Goal: Information Seeking & Learning: Learn about a topic

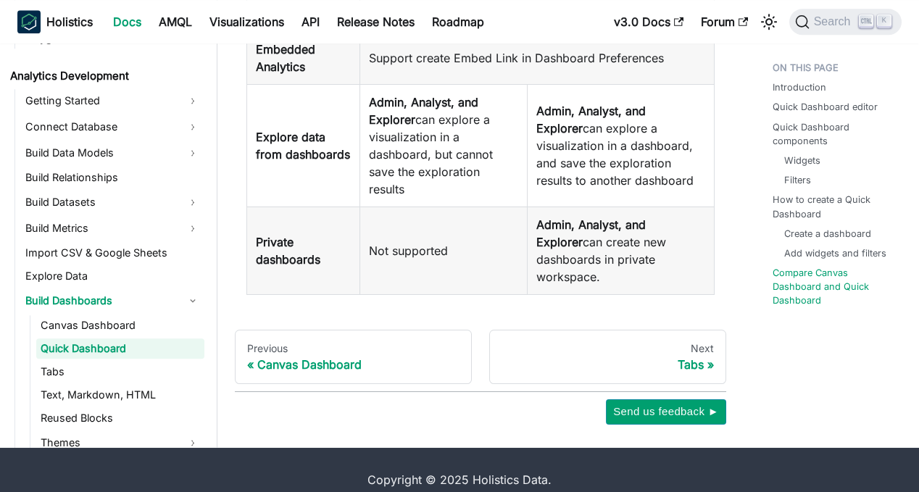
scroll to position [4422, 0]
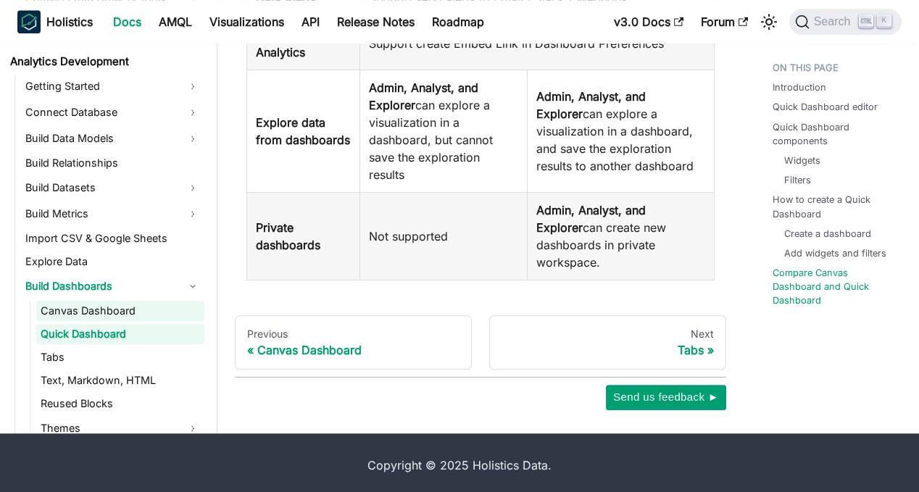
click at [101, 321] on link "Canvas Dashboard" at bounding box center [120, 311] width 168 height 20
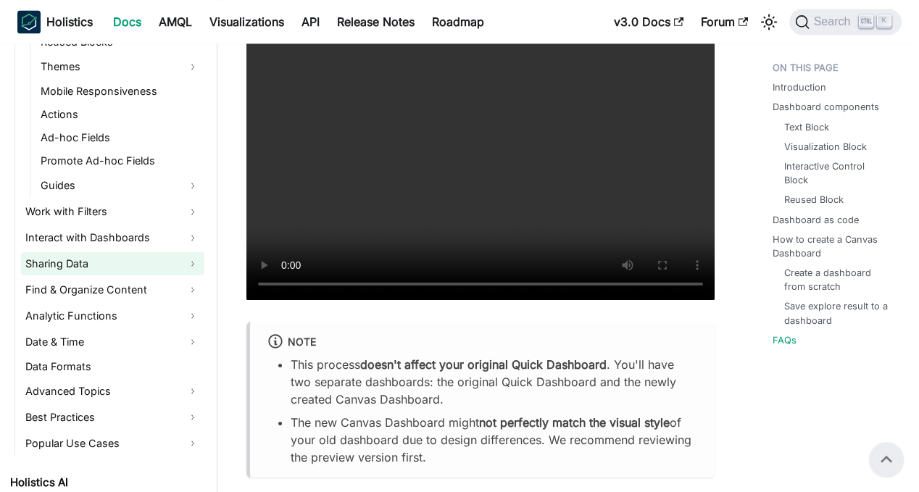
scroll to position [652, 0]
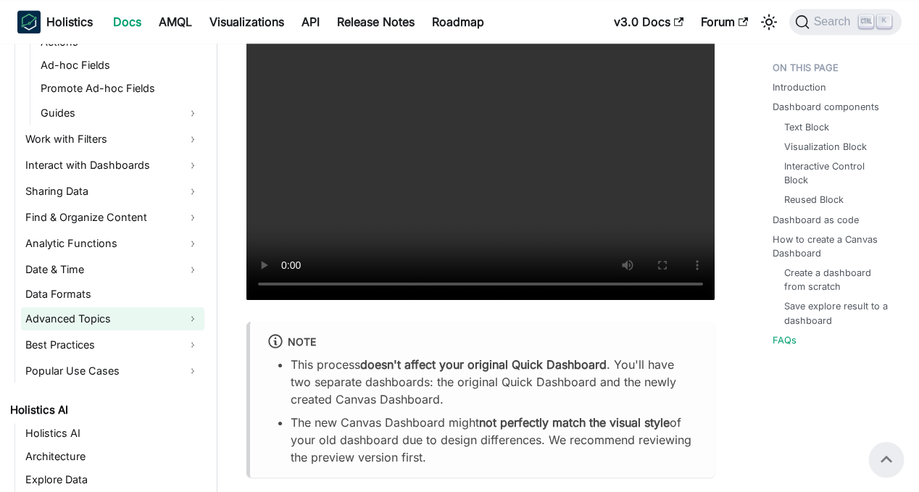
click at [164, 320] on link "Advanced Topics" at bounding box center [112, 318] width 183 height 23
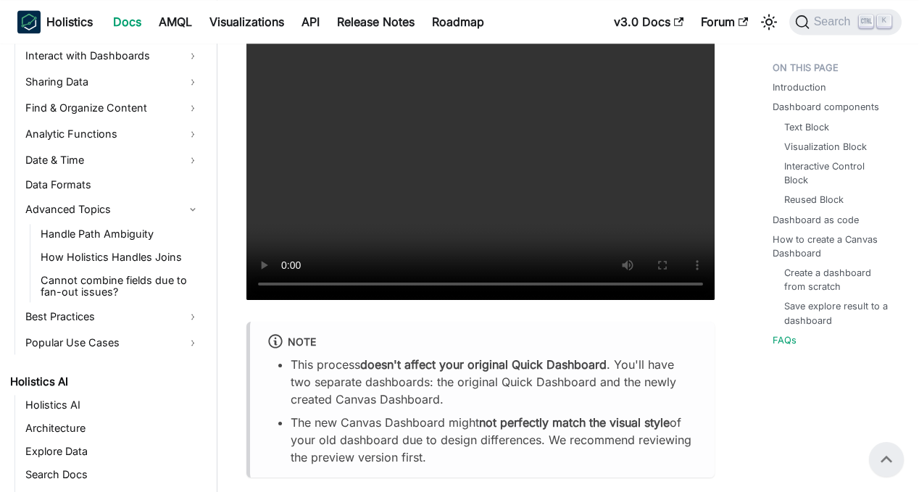
scroll to position [797, 0]
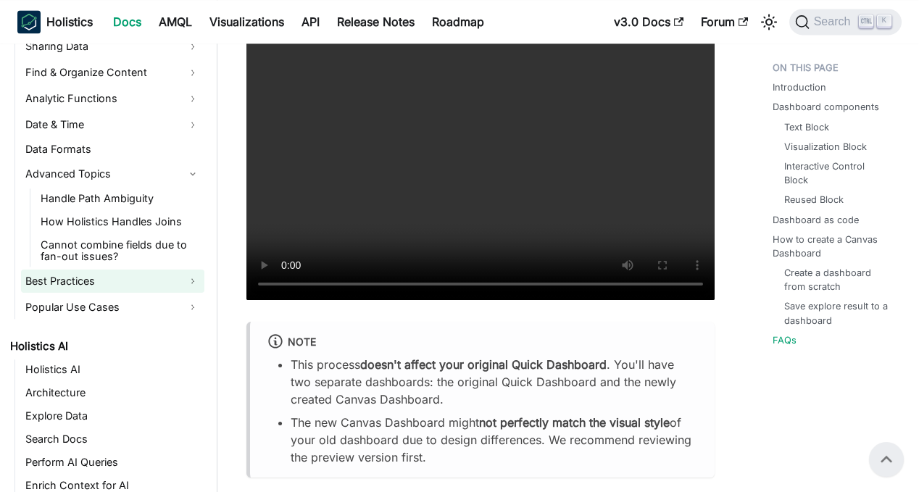
click at [118, 283] on link "Best Practices" at bounding box center [112, 281] width 183 height 23
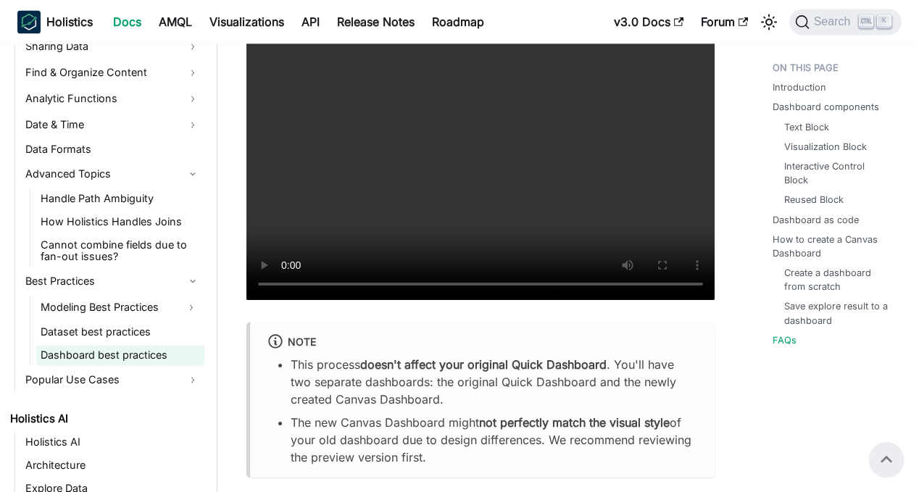
scroll to position [870, 0]
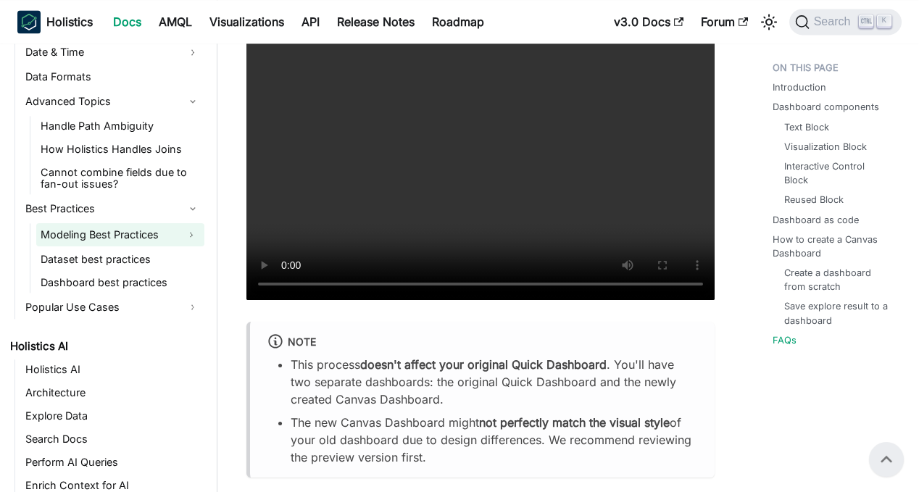
click at [136, 236] on link "Modeling Best Practices" at bounding box center [107, 234] width 142 height 23
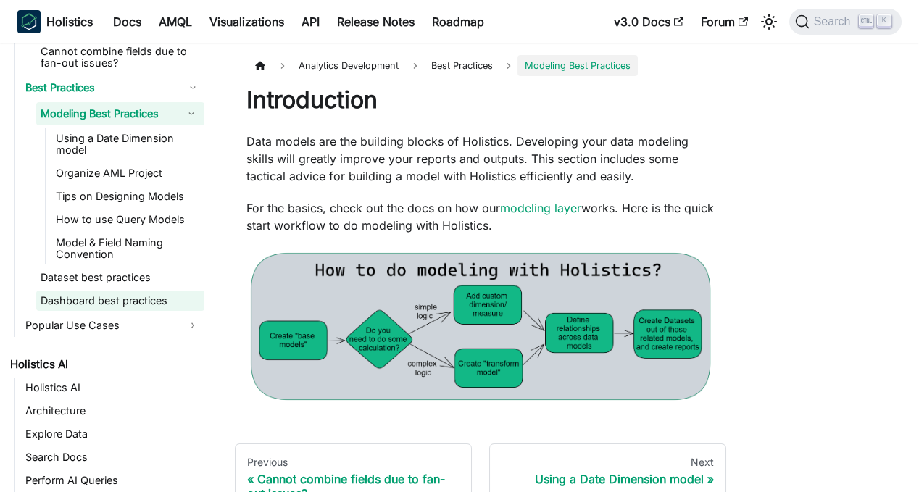
scroll to position [1015, 0]
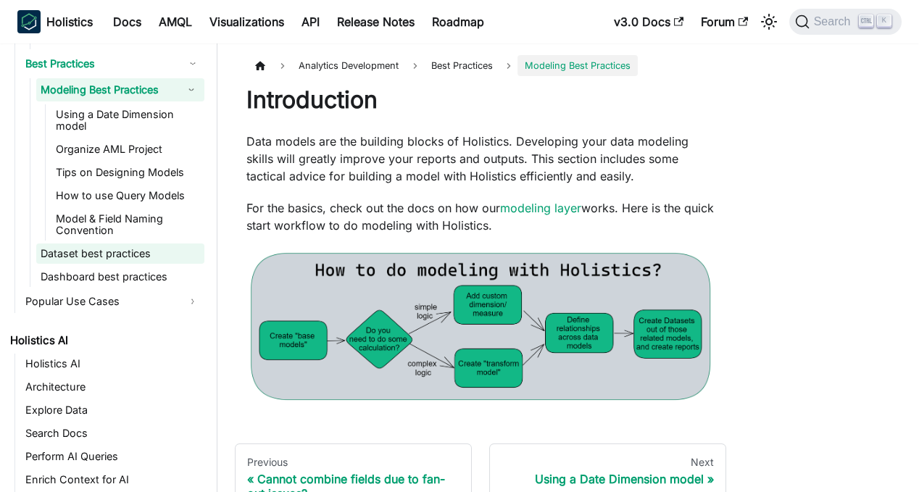
click at [111, 254] on link "Dataset best practices" at bounding box center [120, 254] width 168 height 20
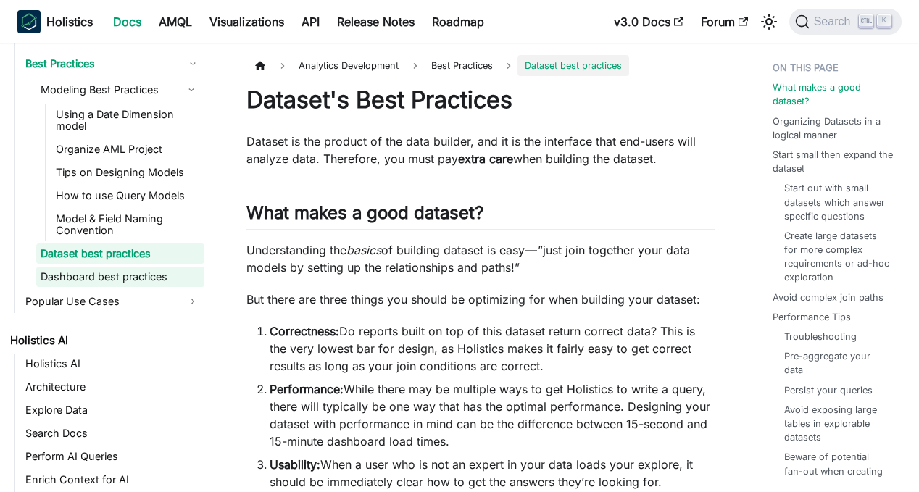
click at [107, 274] on link "Dashboard best practices" at bounding box center [120, 277] width 168 height 20
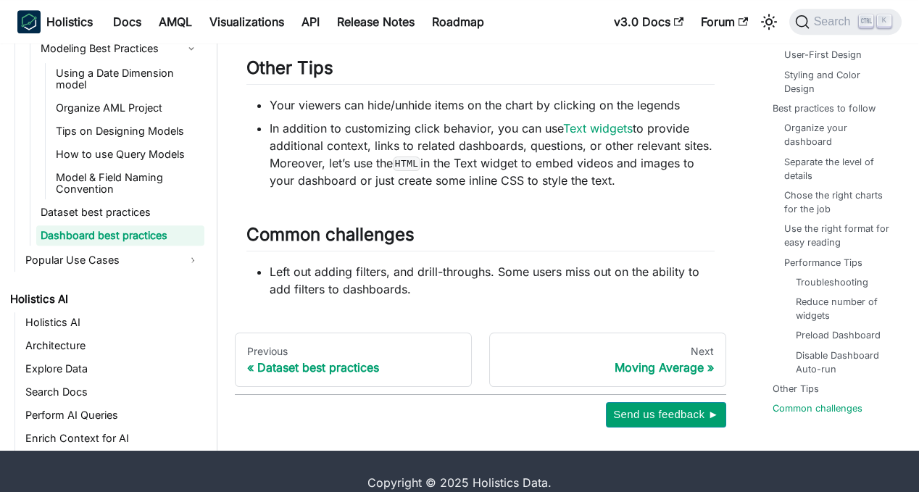
scroll to position [2451, 0]
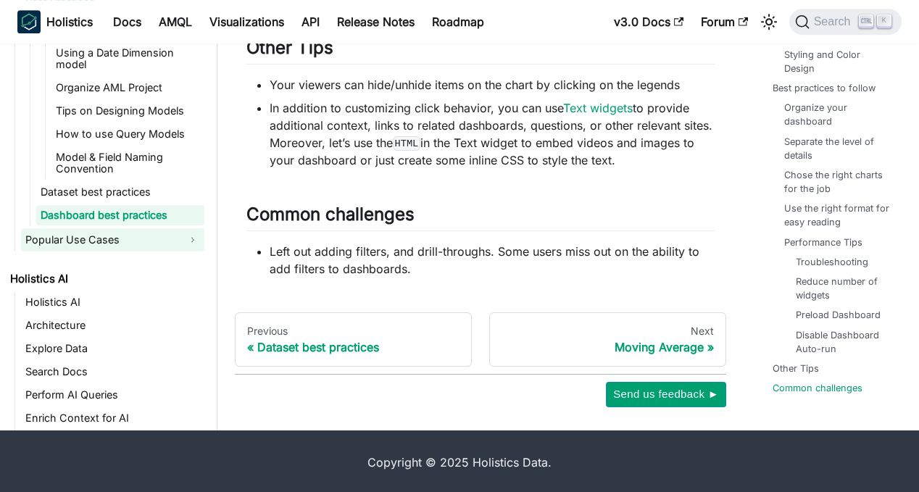
click at [90, 234] on link "Popular Use Cases" at bounding box center [112, 239] width 183 height 23
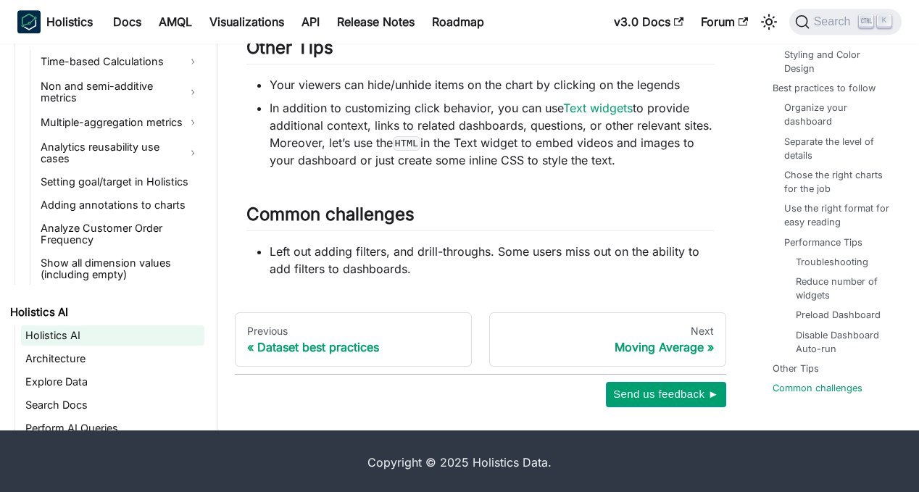
scroll to position [1087, 0]
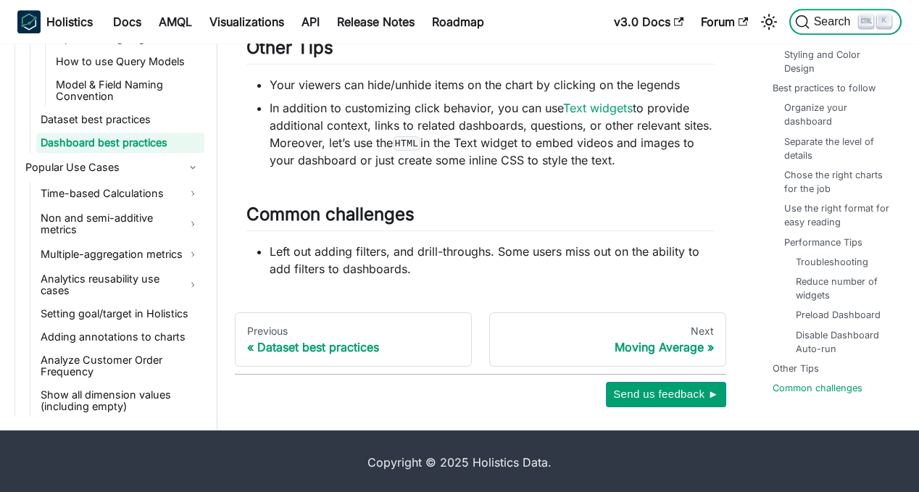
click at [821, 22] on span "Search" at bounding box center [835, 21] width 50 height 13
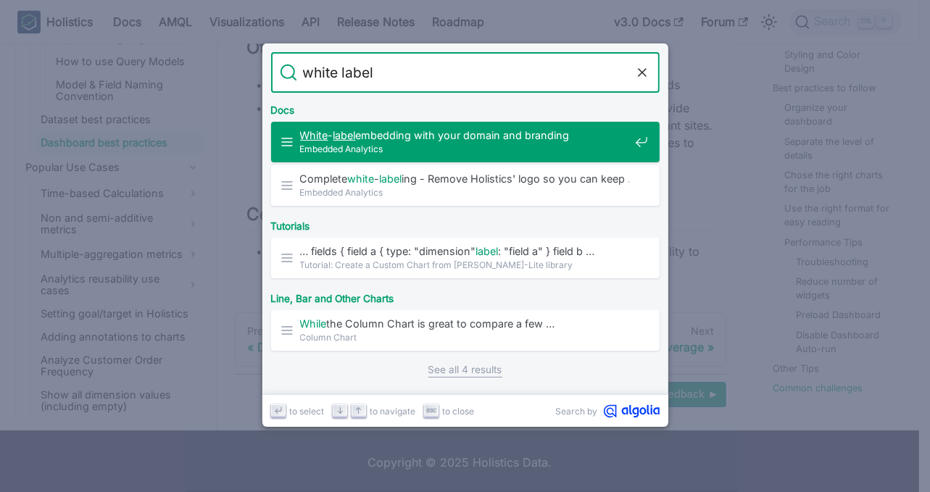
type input "white label"
click at [642, 72] on icon "Clear the query" at bounding box center [641, 72] width 7 height 7
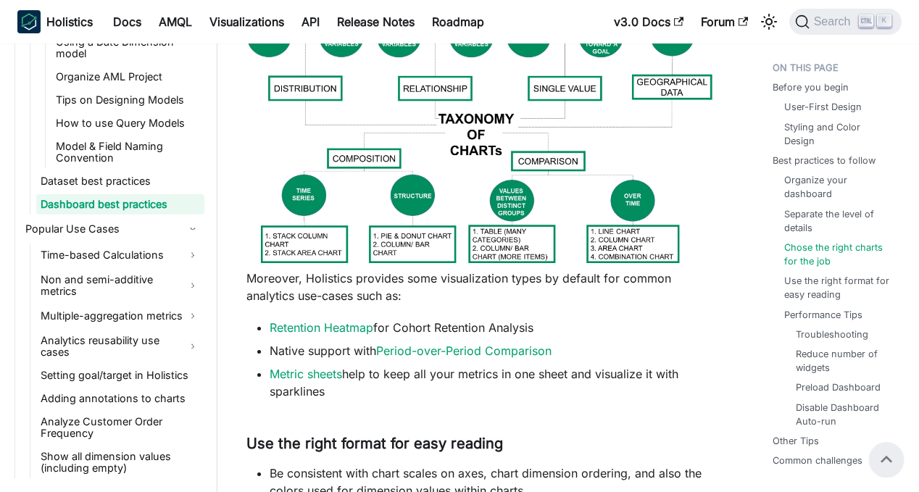
scroll to position [929, 0]
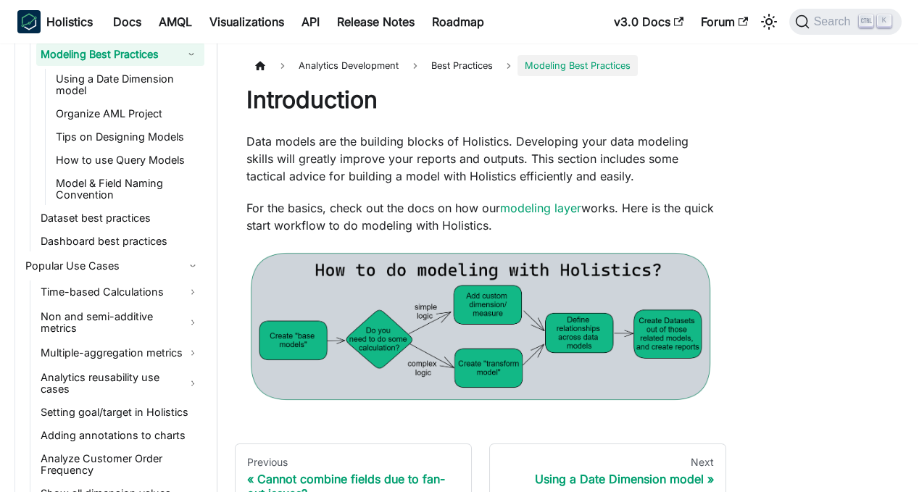
scroll to position [1049, 0]
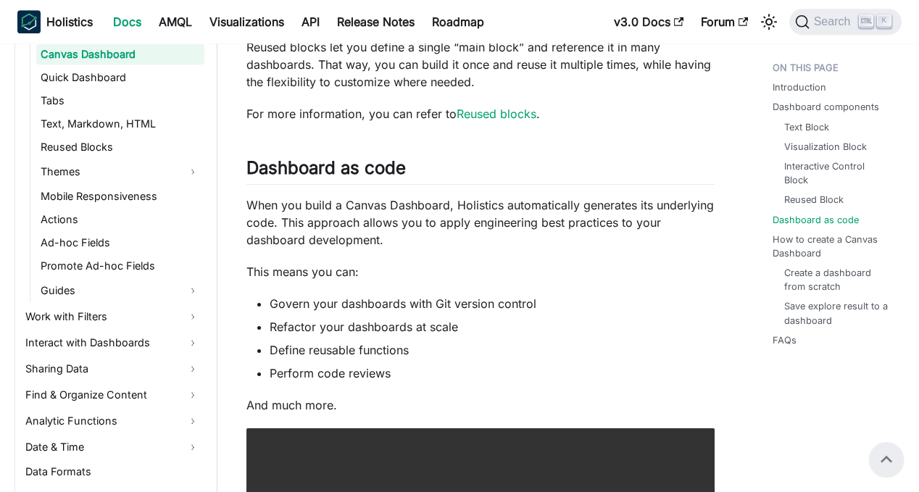
scroll to position [2754, 0]
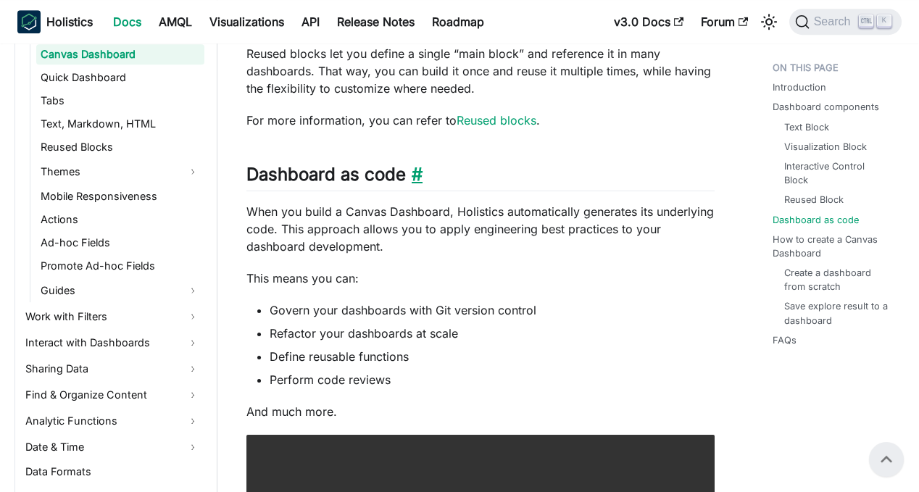
click at [418, 175] on link "​" at bounding box center [414, 174] width 17 height 21
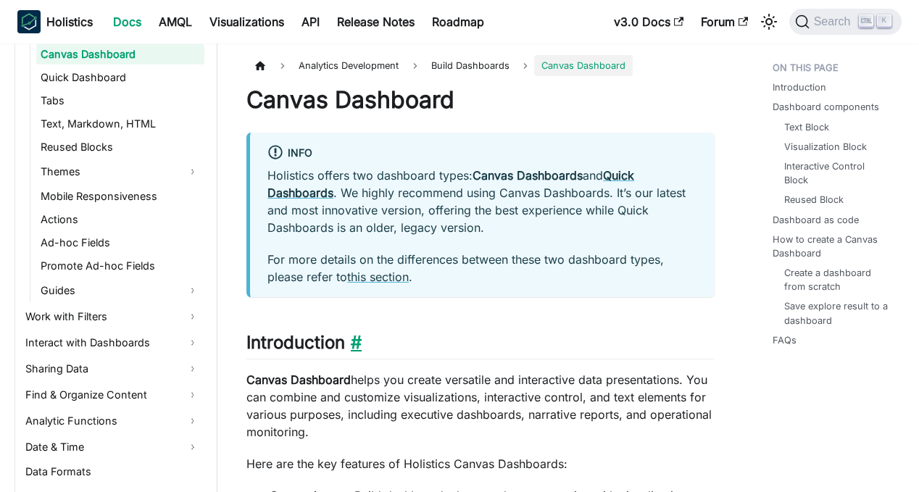
click at [358, 344] on link "​" at bounding box center [353, 342] width 17 height 21
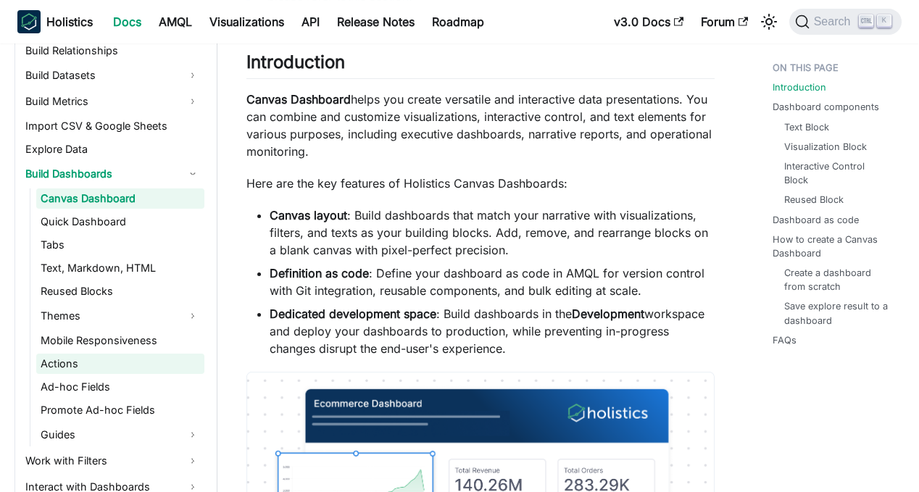
scroll to position [330, 0]
click at [88, 220] on link "Quick Dashboard" at bounding box center [120, 222] width 168 height 20
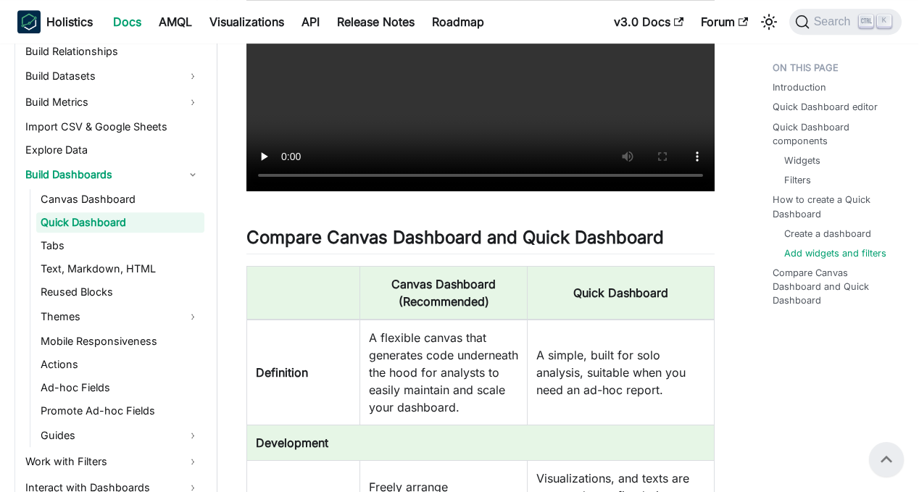
scroll to position [3061, 0]
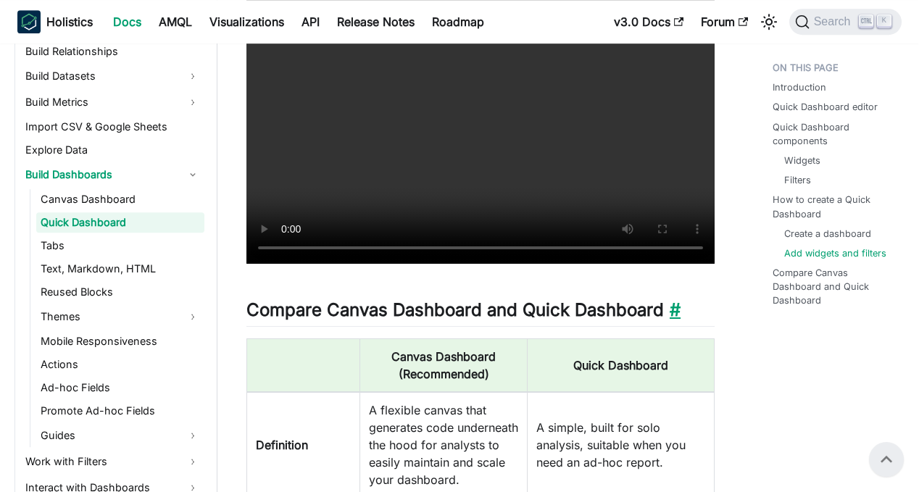
click at [676, 309] on link "​" at bounding box center [672, 309] width 17 height 21
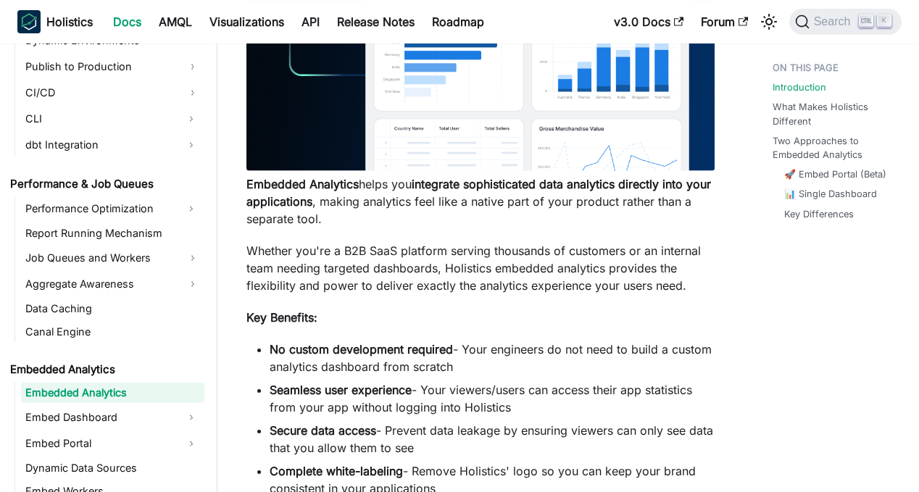
scroll to position [362, 0]
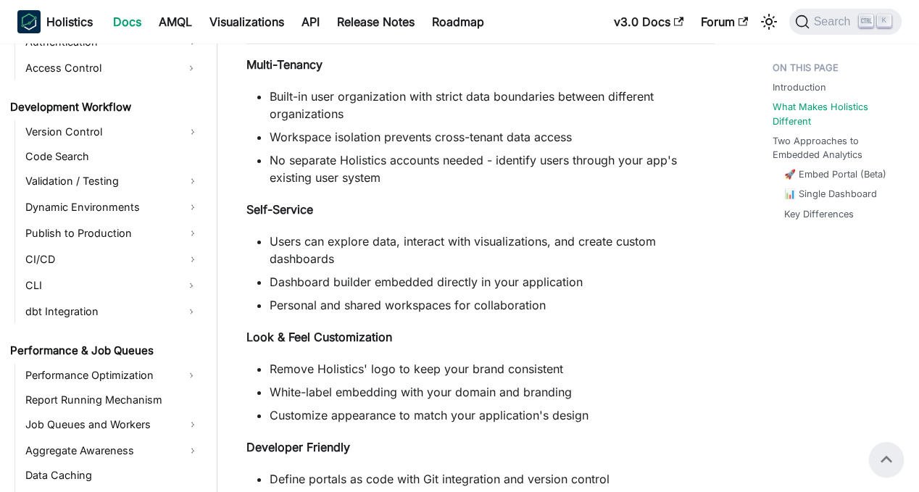
scroll to position [1125, 0]
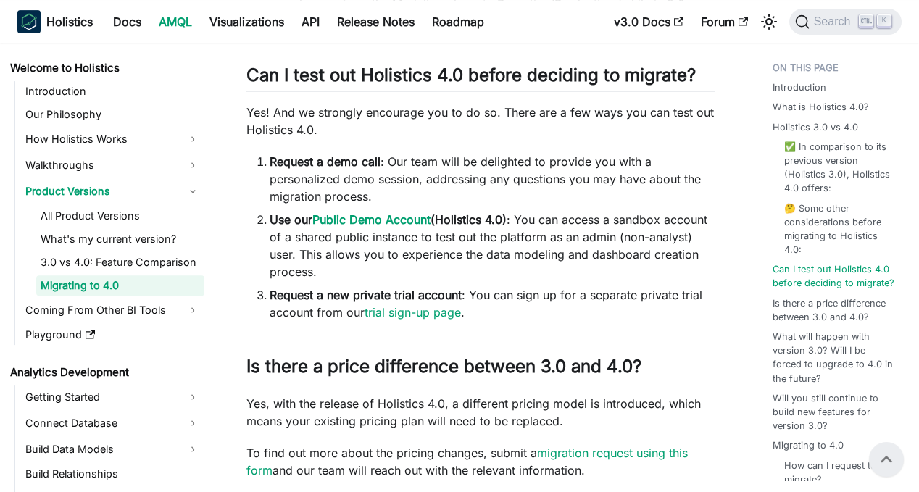
scroll to position [1667, 0]
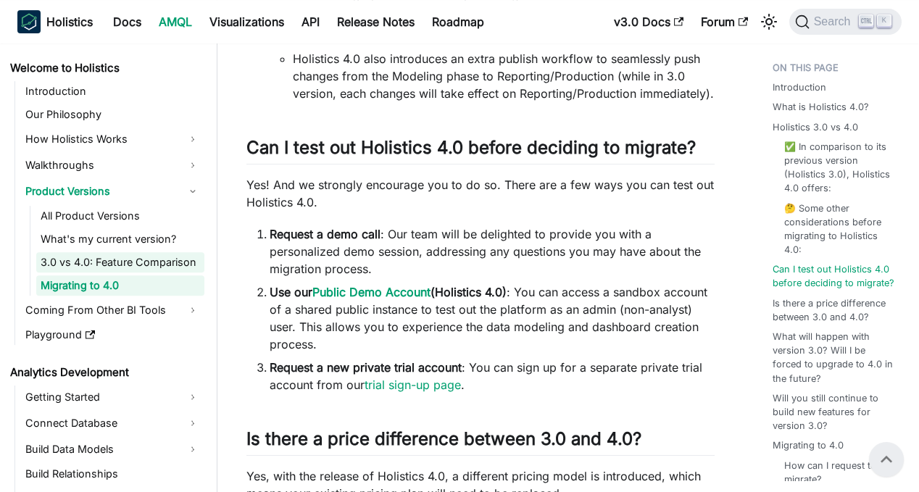
click at [130, 264] on link "3.0 vs 4.0: Feature Comparison" at bounding box center [120, 262] width 168 height 20
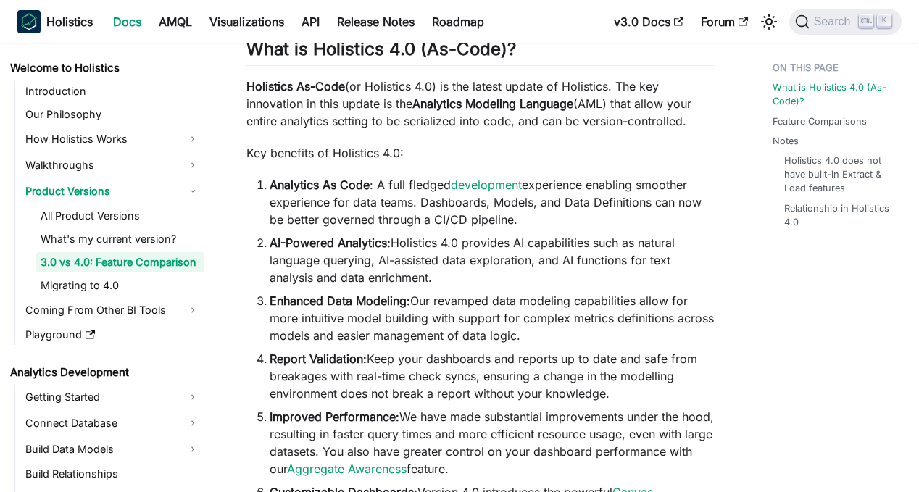
scroll to position [84, 0]
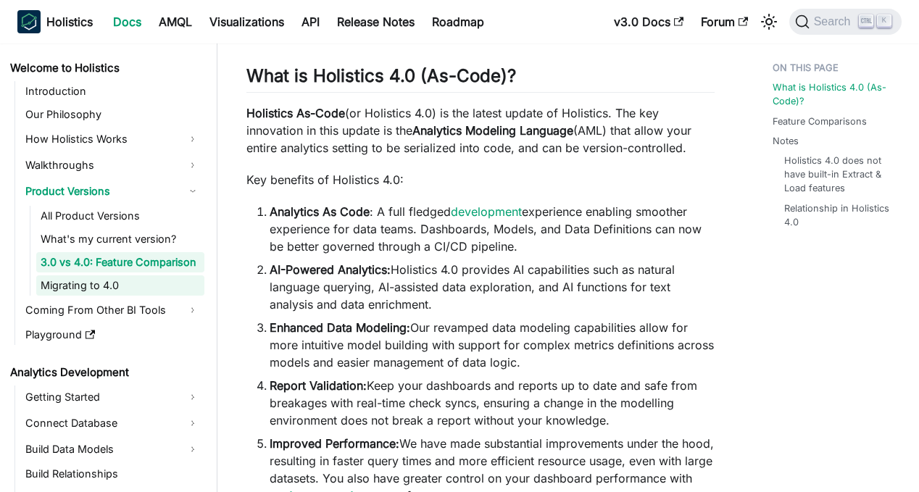
click at [85, 288] on link "Migrating to 4.0" at bounding box center [120, 285] width 168 height 20
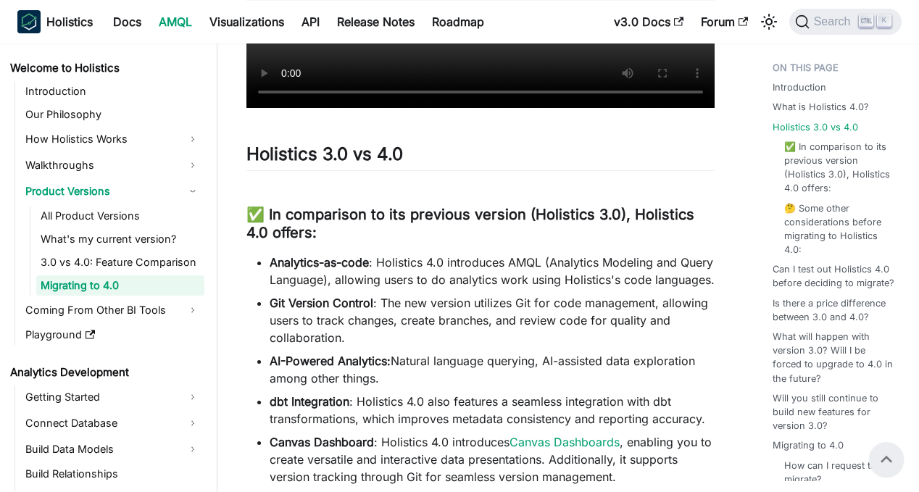
scroll to position [725, 0]
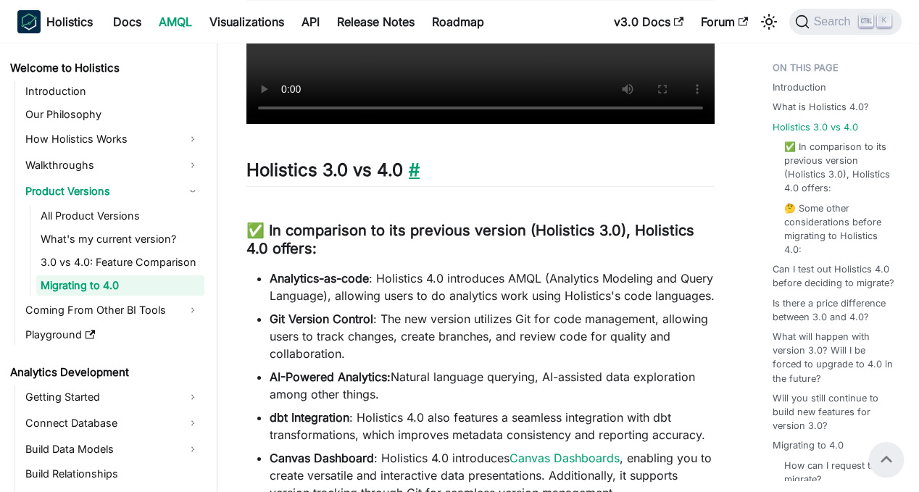
click at [411, 170] on link "​" at bounding box center [411, 169] width 17 height 21
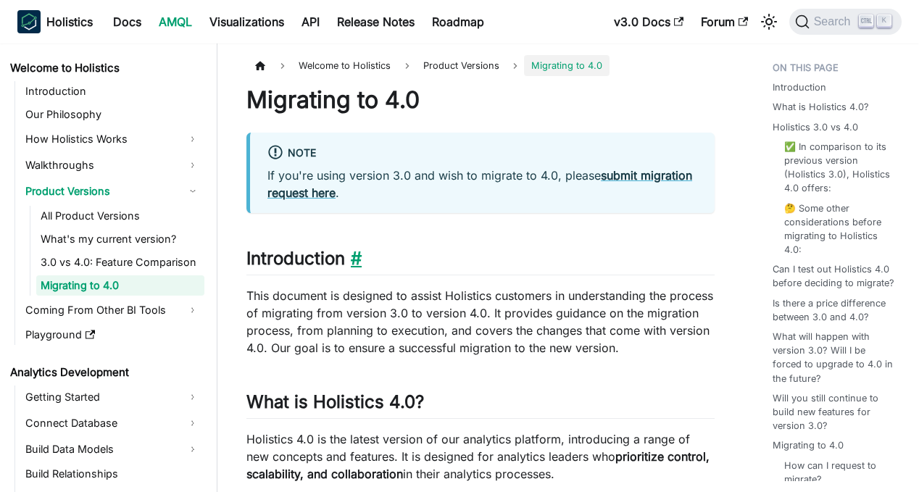
click at [350, 259] on link "​" at bounding box center [353, 258] width 17 height 21
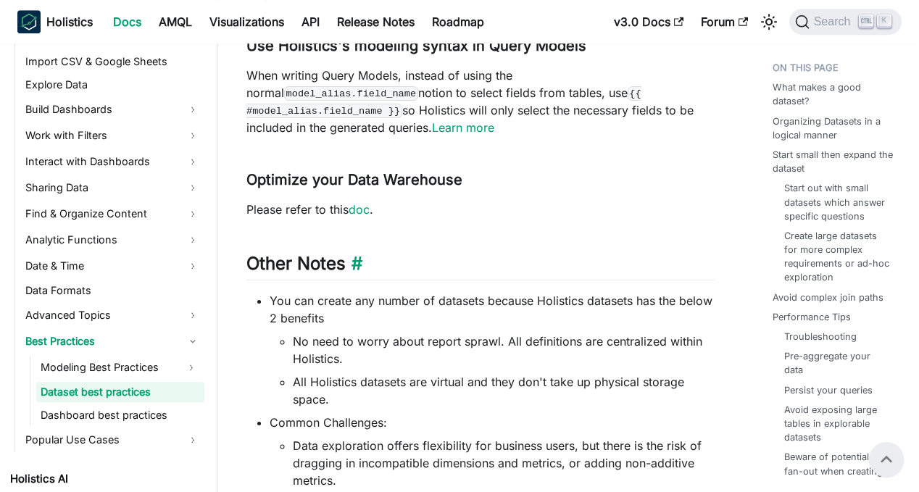
scroll to position [3186, 0]
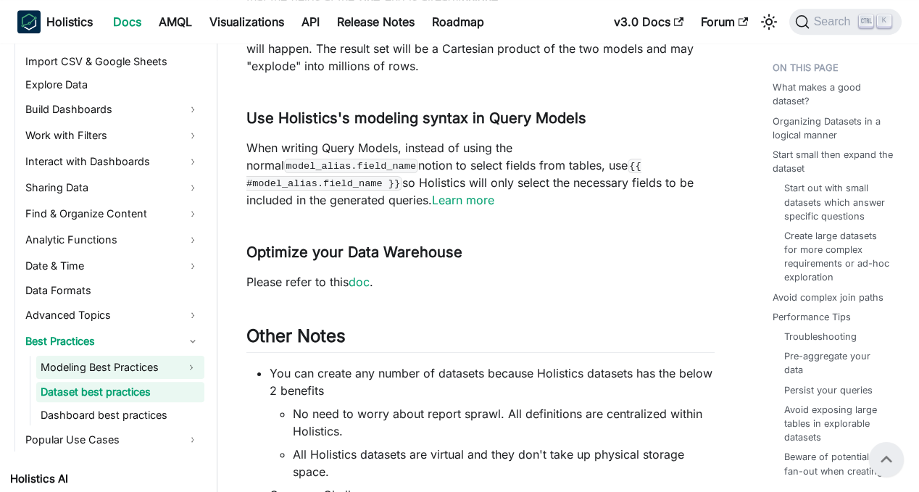
click at [89, 364] on link "Modeling Best Practices" at bounding box center [107, 367] width 142 height 23
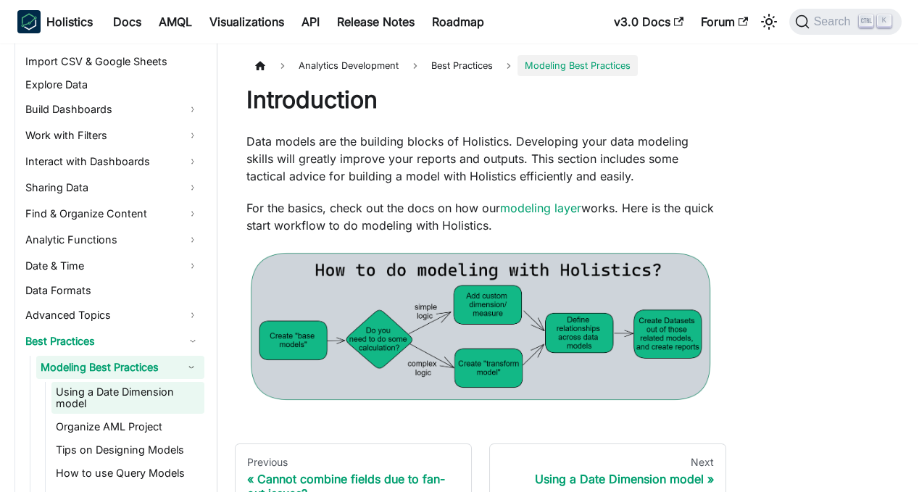
scroll to position [468, 0]
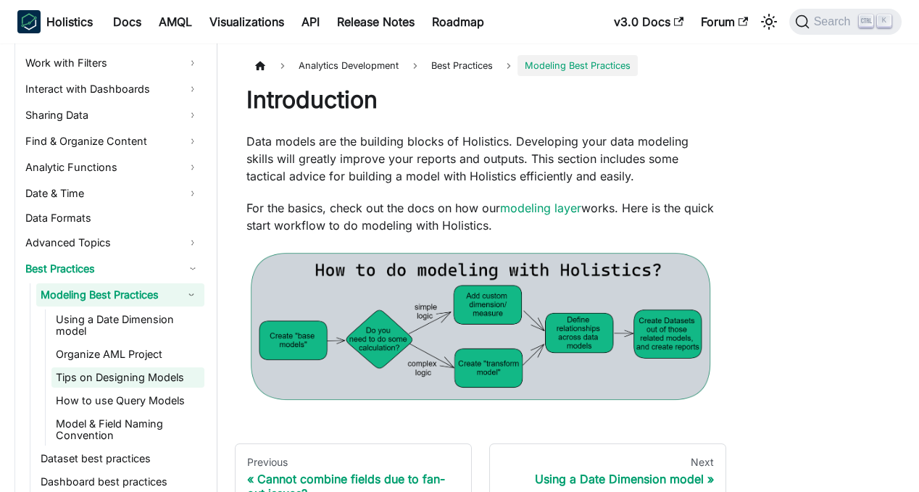
click at [142, 378] on link "Tips on Designing Models" at bounding box center [127, 378] width 153 height 20
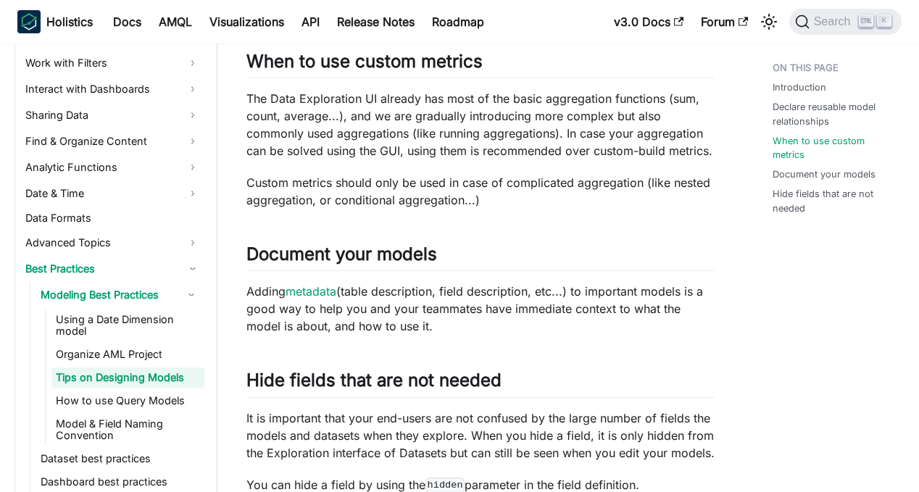
scroll to position [362, 0]
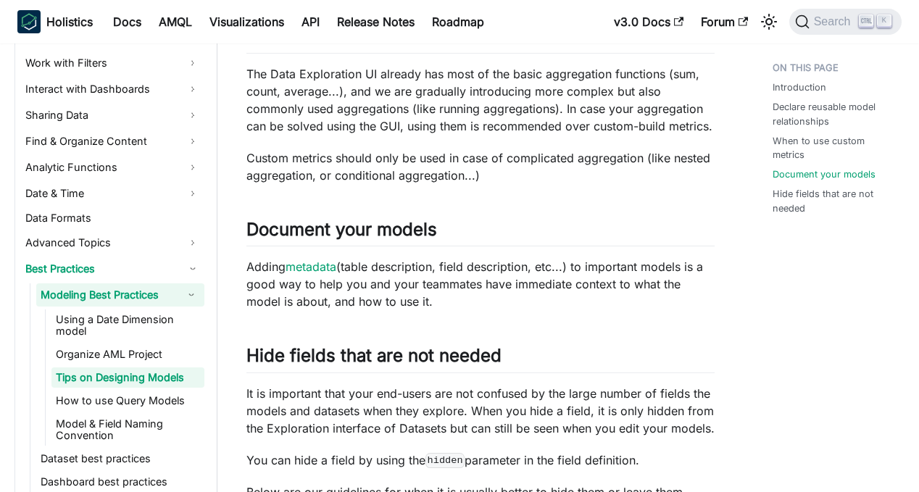
click at [119, 298] on link "Modeling Best Practices" at bounding box center [107, 294] width 142 height 23
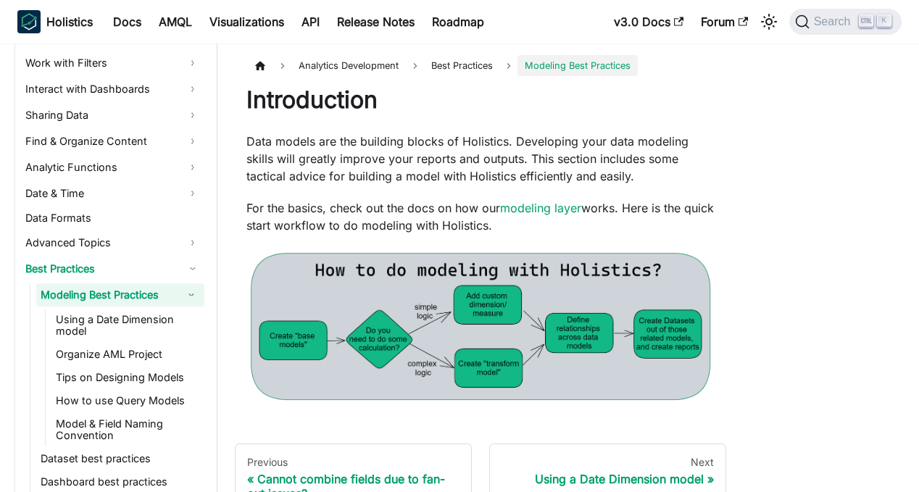
scroll to position [147, 0]
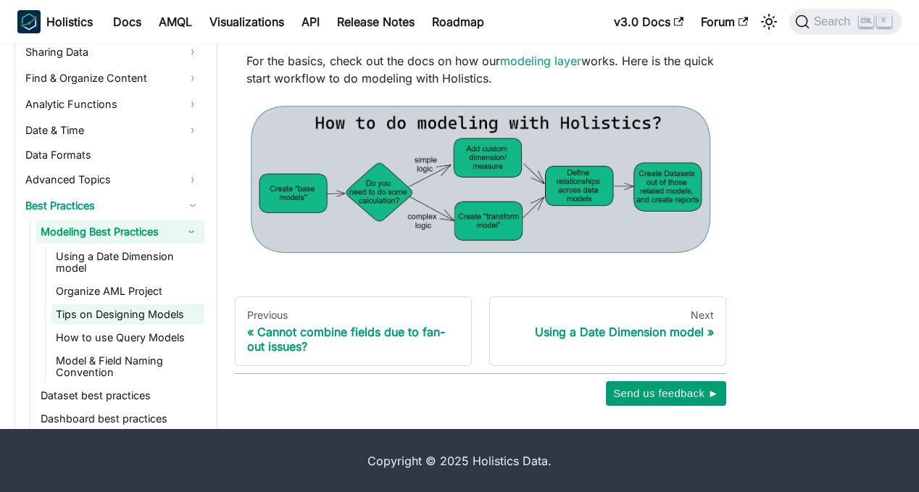
click at [100, 315] on link "Tips on Designing Models" at bounding box center [127, 314] width 153 height 20
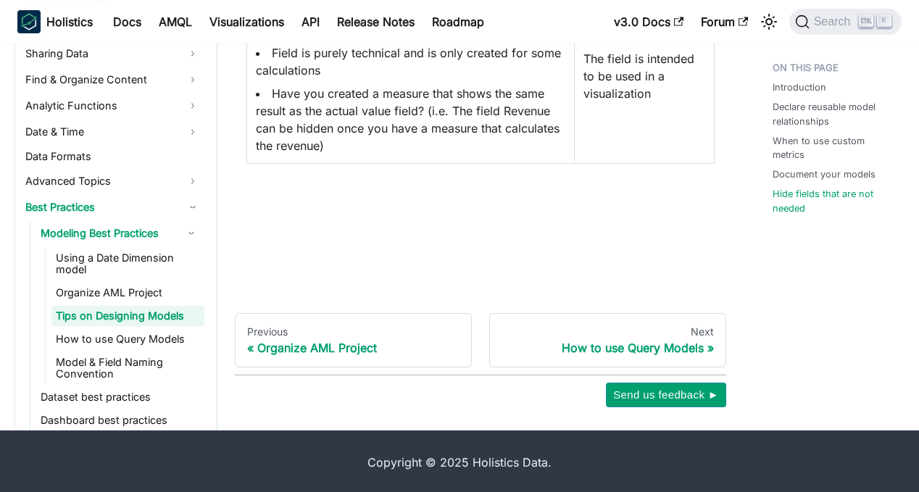
scroll to position [944, 0]
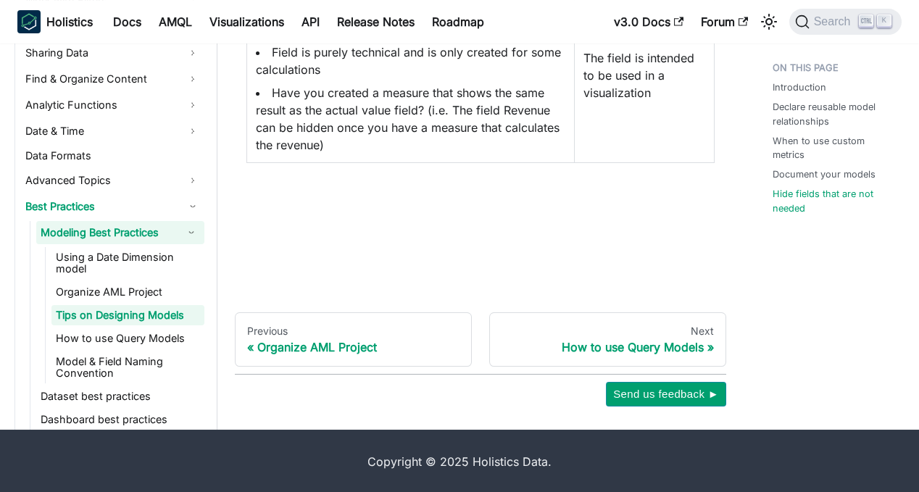
click at [98, 231] on link "Modeling Best Practices" at bounding box center [107, 232] width 142 height 23
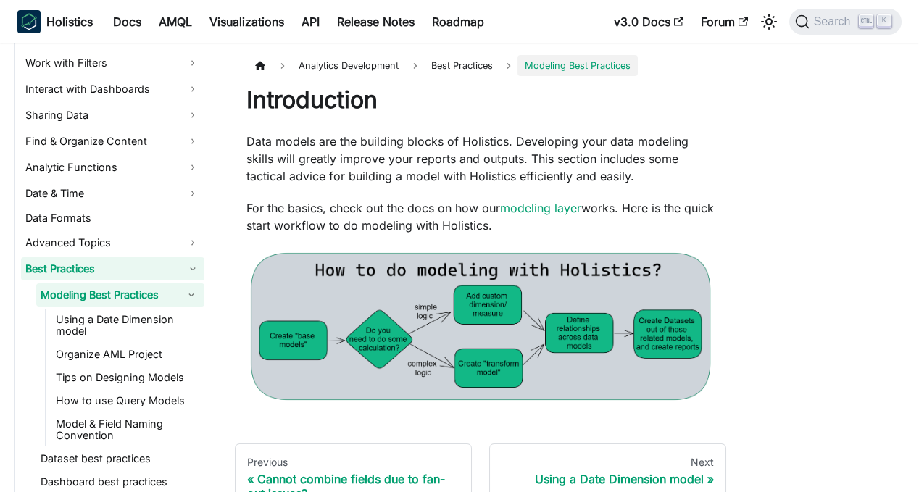
click at [78, 269] on link "Best Practices" at bounding box center [112, 268] width 183 height 23
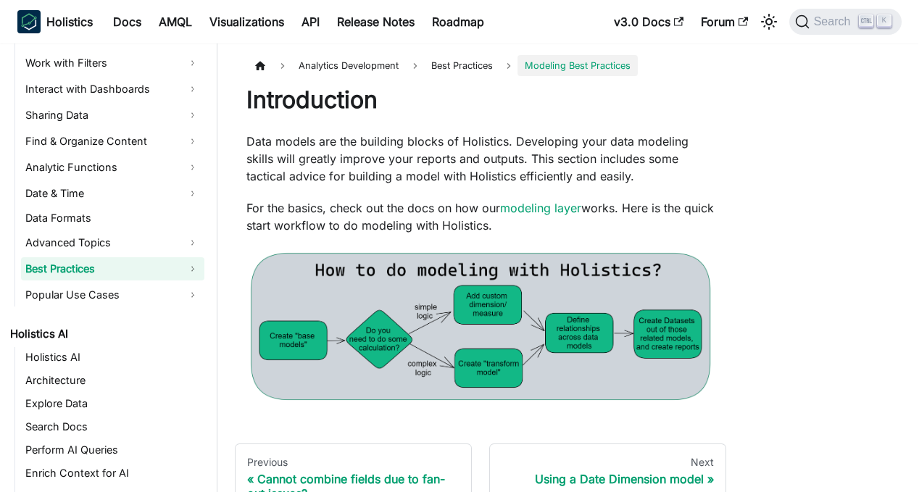
click at [78, 269] on link "Best Practices" at bounding box center [112, 268] width 183 height 23
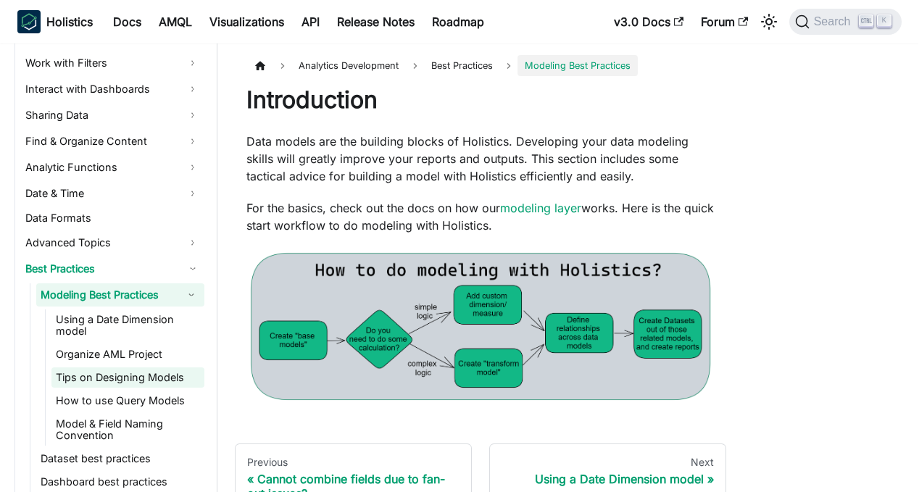
click at [104, 376] on link "Tips on Designing Models" at bounding box center [127, 378] width 153 height 20
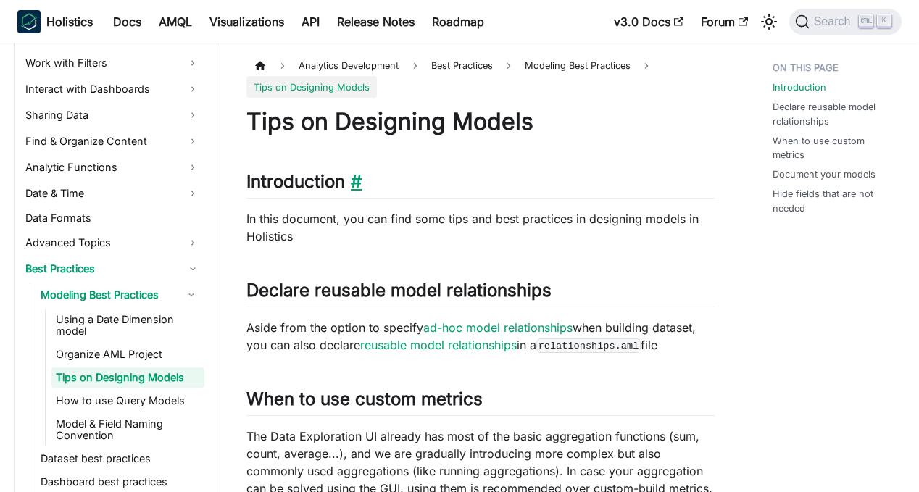
click at [356, 184] on link "​" at bounding box center [353, 181] width 17 height 21
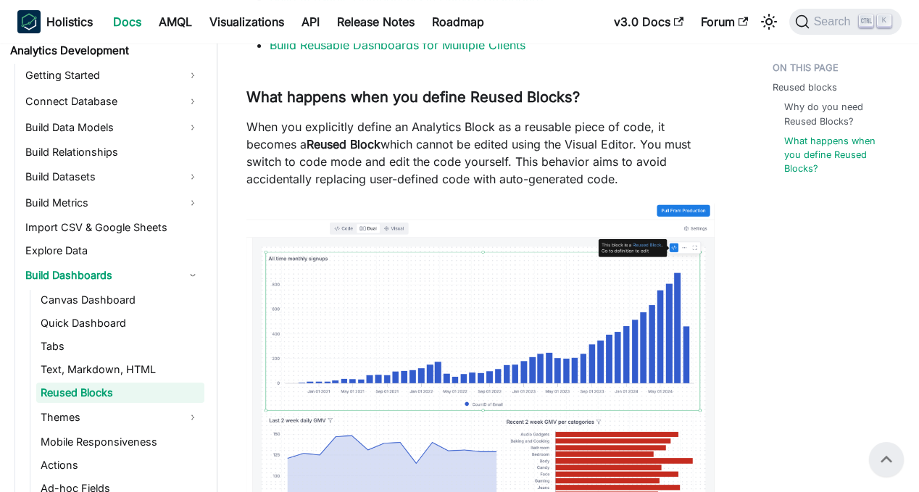
scroll to position [447, 0]
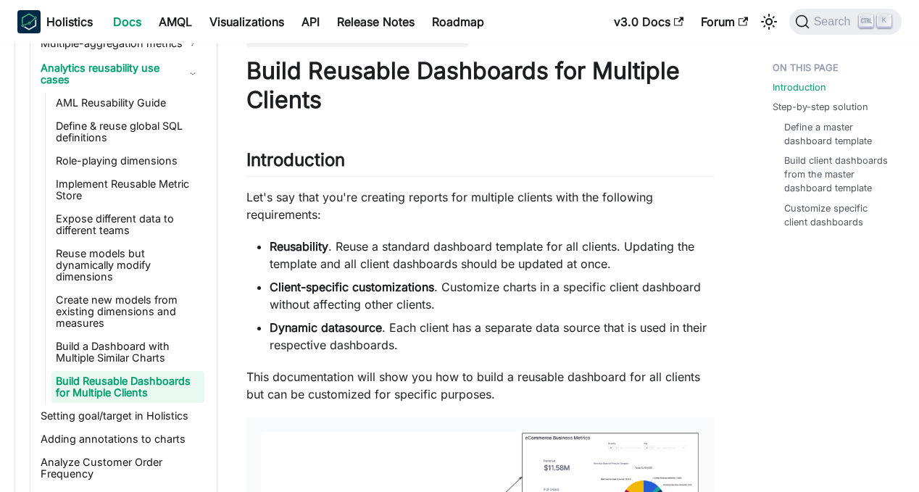
scroll to position [72, 0]
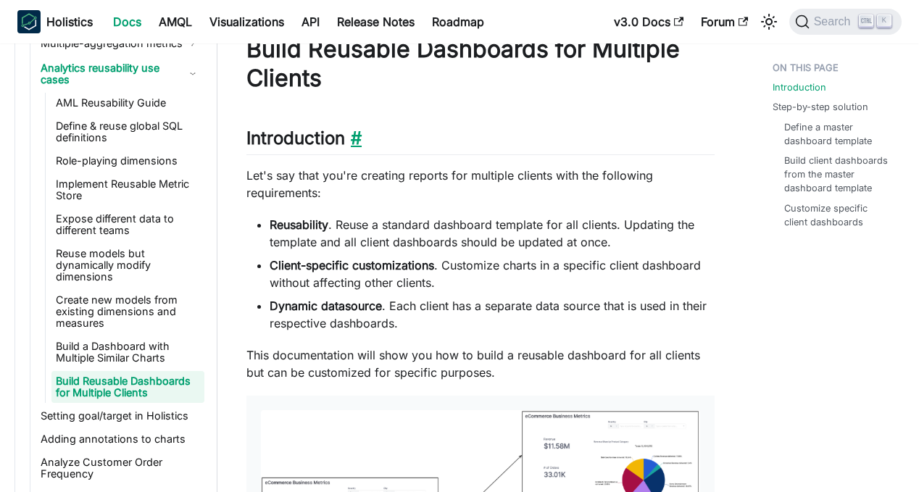
click at [359, 134] on link "​" at bounding box center [353, 138] width 17 height 21
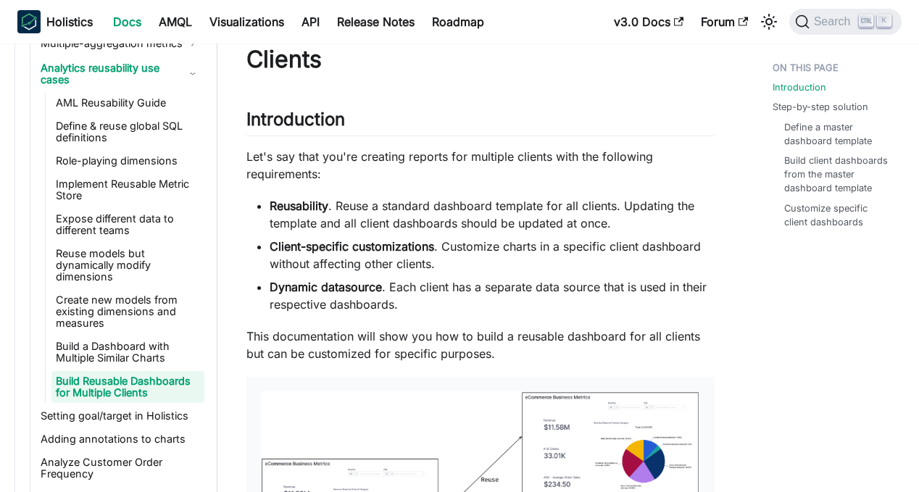
scroll to position [145, 0]
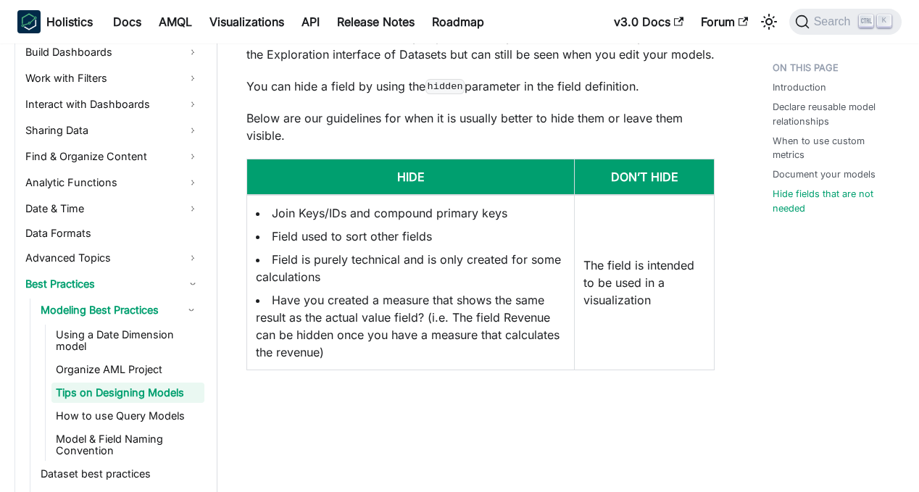
scroll to position [772, 0]
